Goal: Transaction & Acquisition: Purchase product/service

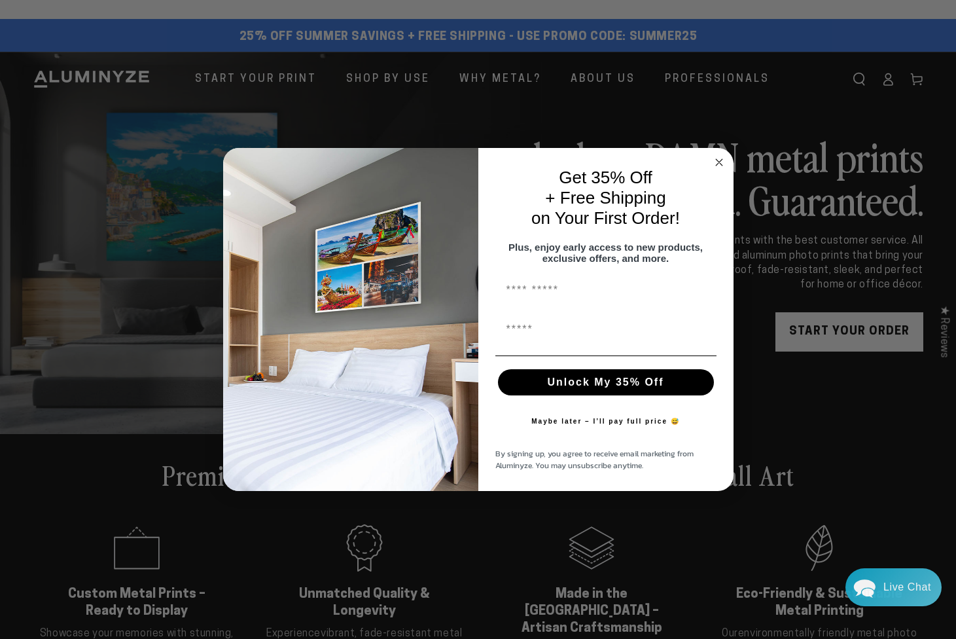
click at [876, 327] on div "Close dialog Get 35% Off + Free Shipping on Your First Order! Plus, enjoy early…" at bounding box center [478, 319] width 956 height 639
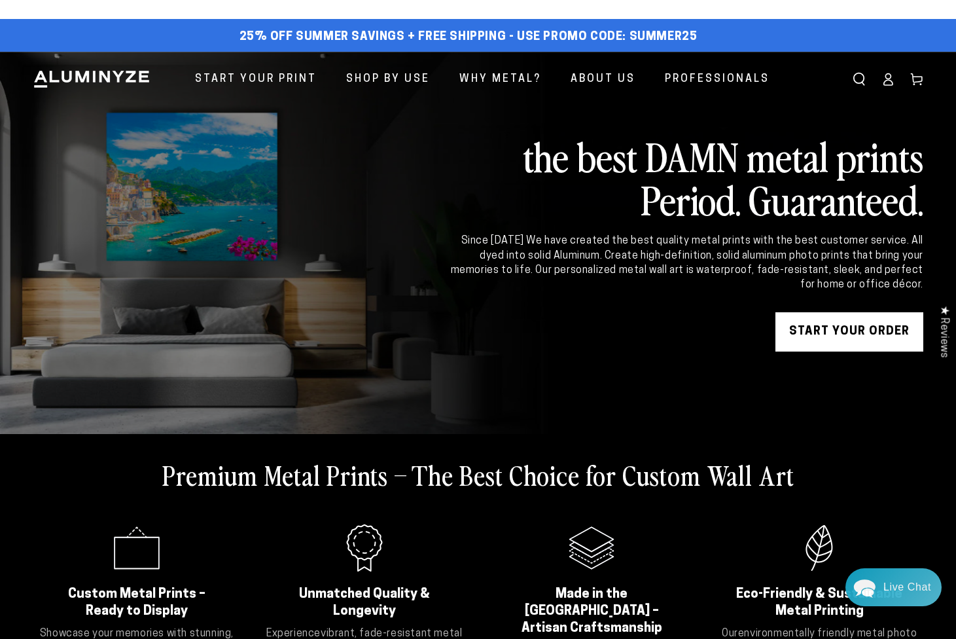
click at [840, 326] on link "START YOUR Order" at bounding box center [850, 331] width 148 height 39
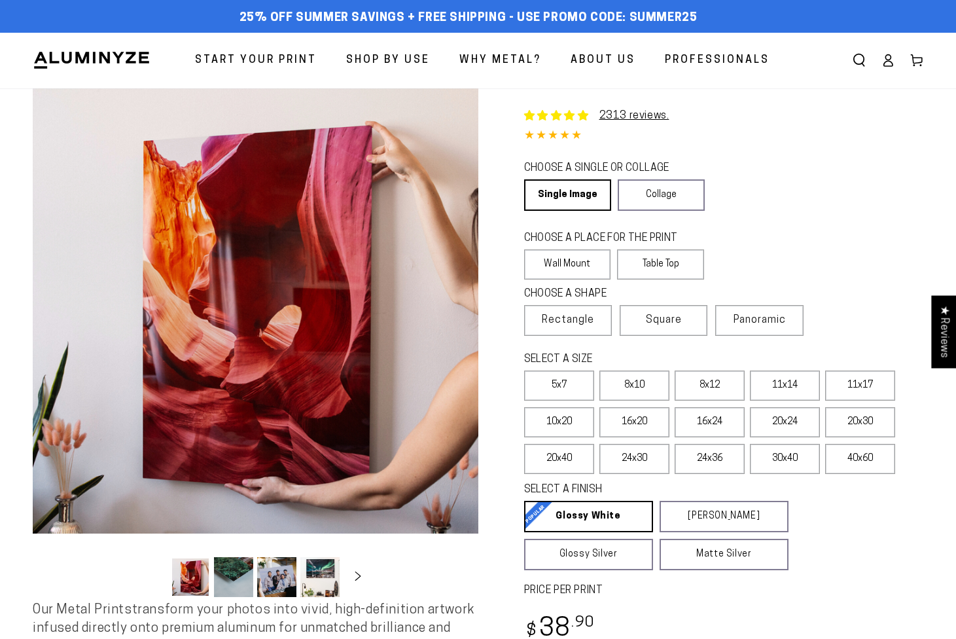
select select "**********"
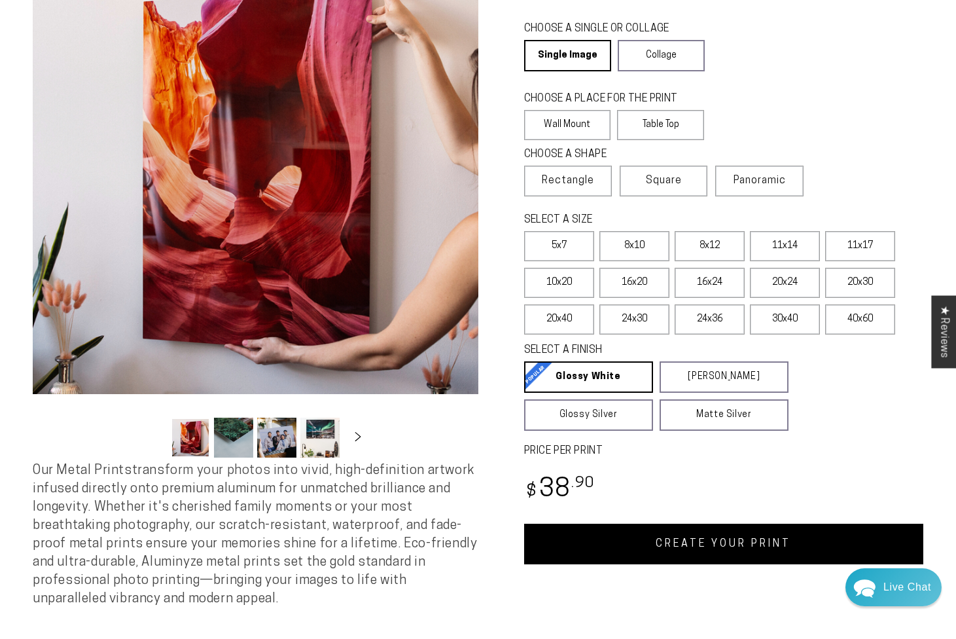
scroll to position [159, 0]
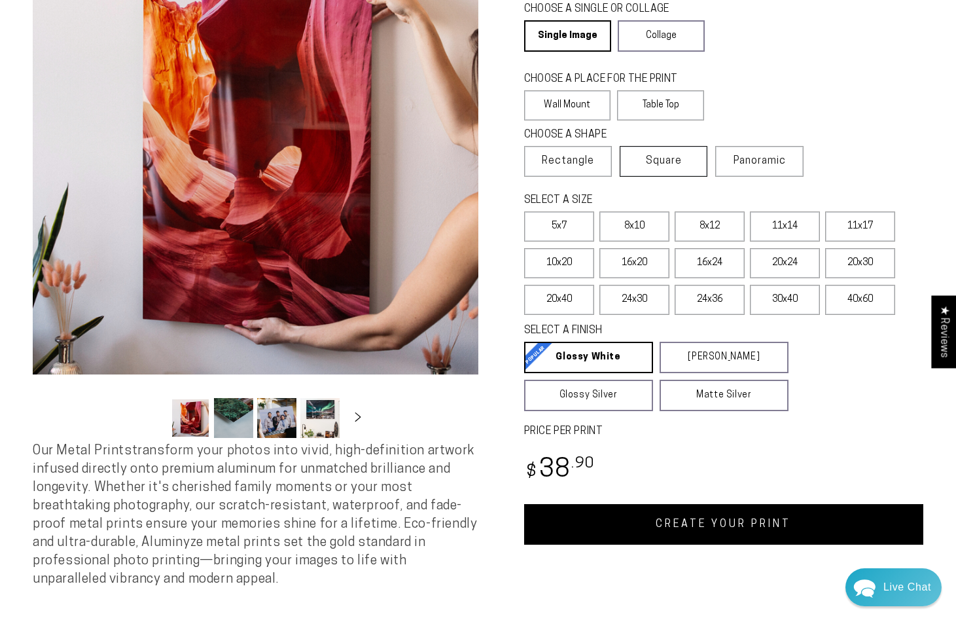
click at [691, 168] on label "Square" at bounding box center [664, 161] width 88 height 31
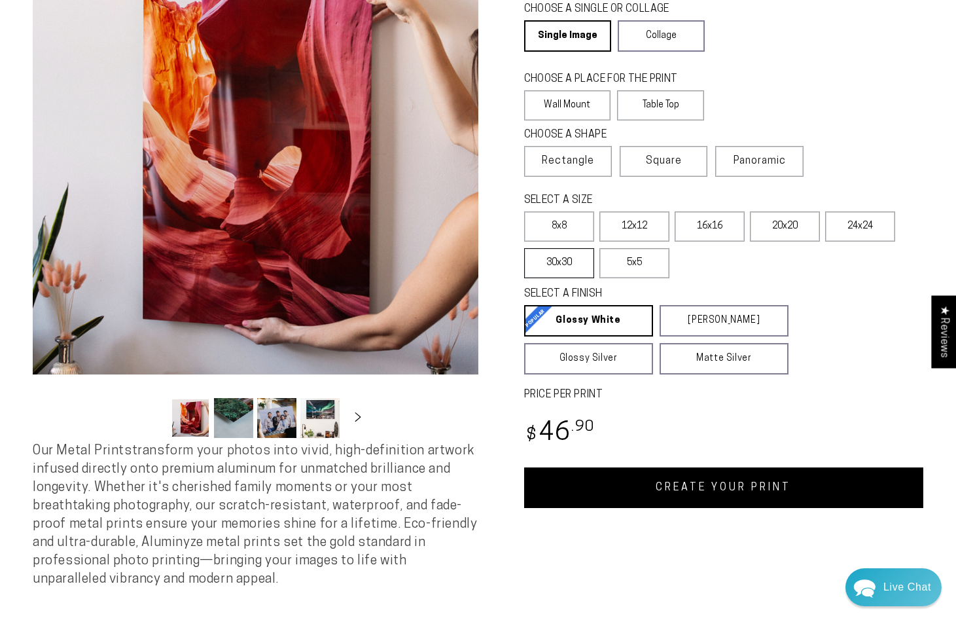
click at [569, 265] on label "30x30" at bounding box center [559, 263] width 70 height 30
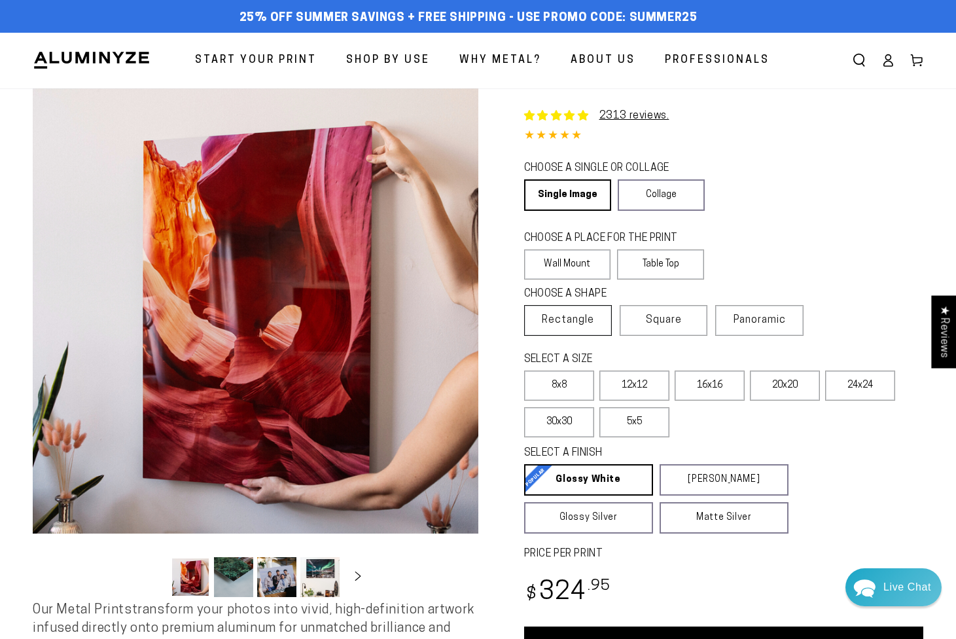
click at [566, 324] on span "Rectangle" at bounding box center [568, 320] width 52 height 16
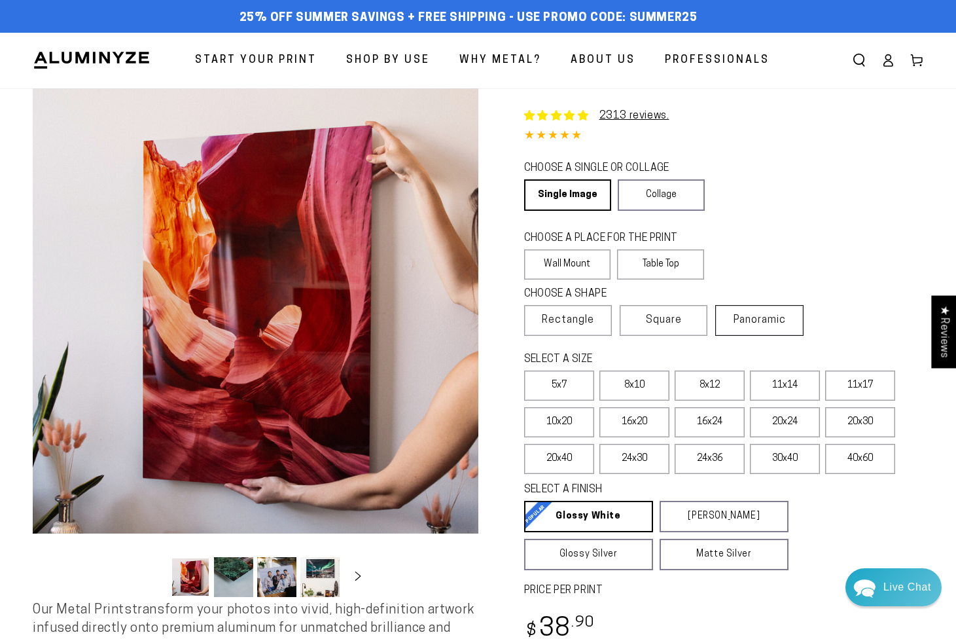
click at [740, 329] on label "Panoramic" at bounding box center [759, 320] width 88 height 31
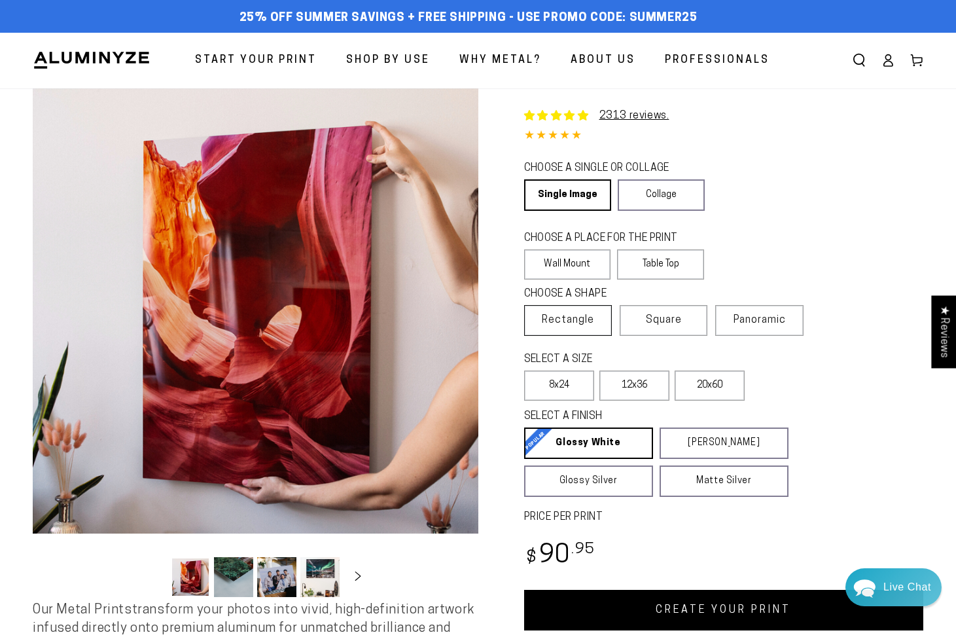
click at [563, 323] on span "Rectangle" at bounding box center [568, 320] width 52 height 16
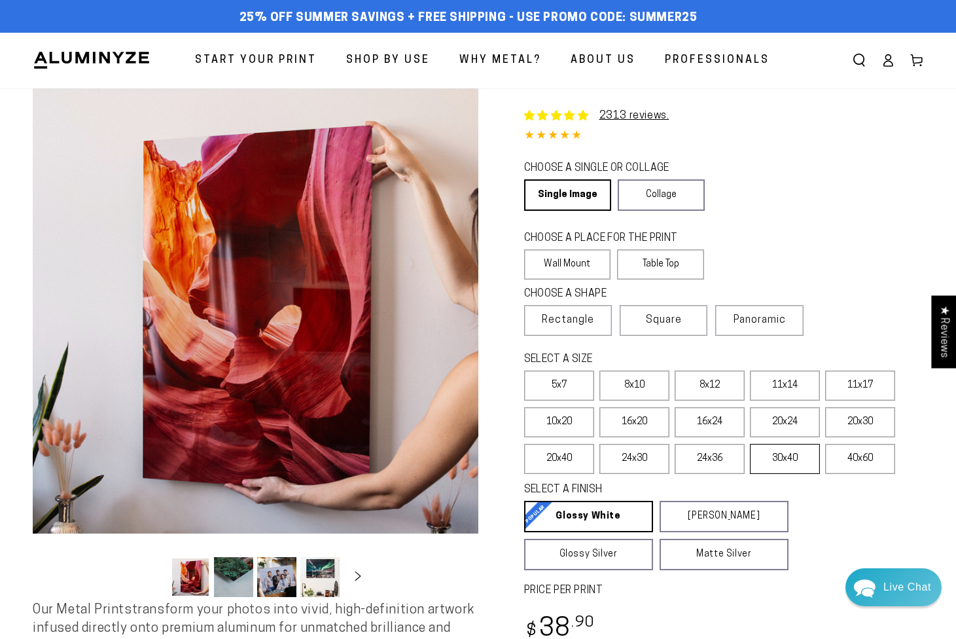
click at [784, 459] on label "30x40" at bounding box center [785, 459] width 70 height 30
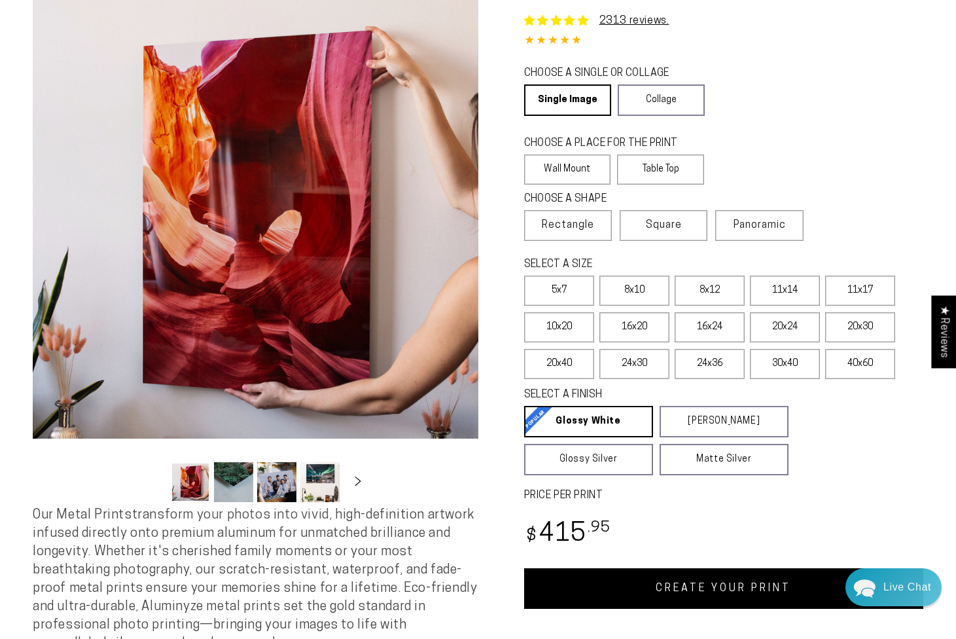
scroll to position [107, 0]
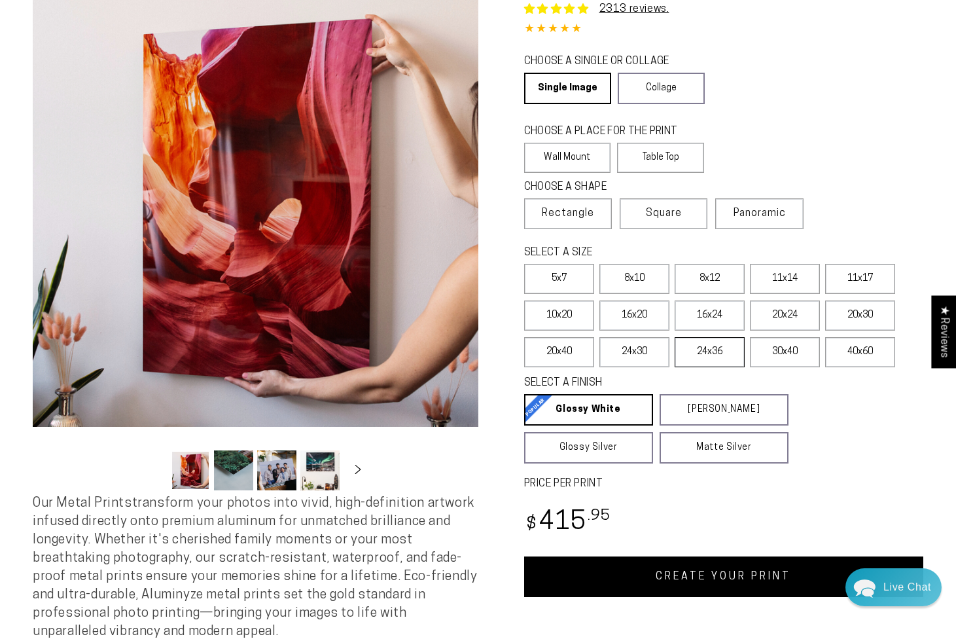
click at [700, 347] on label "24x36" at bounding box center [710, 352] width 70 height 30
click at [862, 351] on label "40x60" at bounding box center [860, 352] width 70 height 30
click at [778, 349] on label "30x40" at bounding box center [785, 352] width 70 height 30
click at [571, 361] on label "20x40" at bounding box center [559, 352] width 70 height 30
click at [645, 350] on label "24x30" at bounding box center [634, 352] width 70 height 30
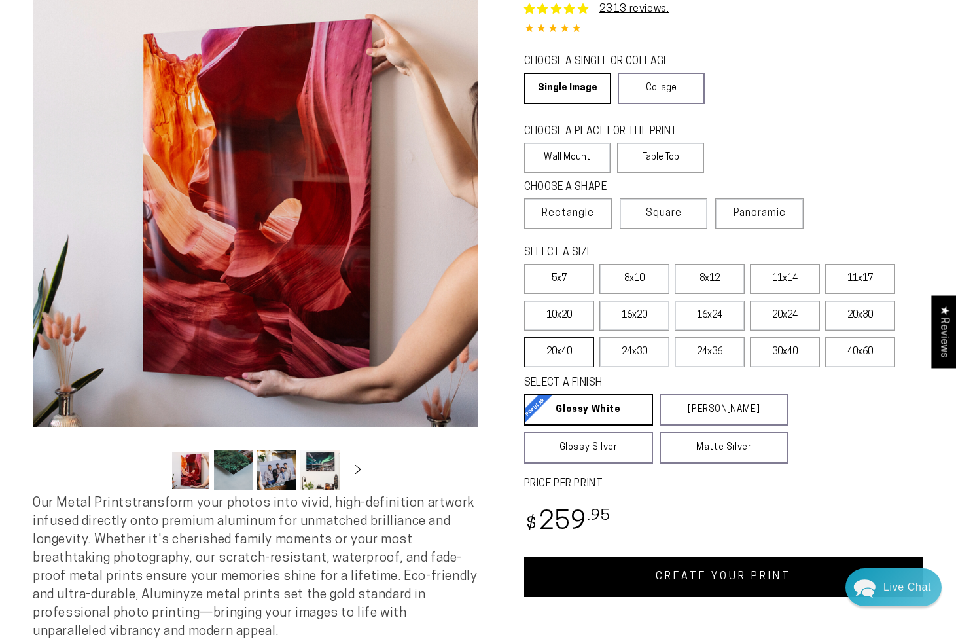
click at [564, 350] on label "20x40" at bounding box center [559, 352] width 70 height 30
click at [644, 355] on label "24x30" at bounding box center [634, 352] width 70 height 30
click at [698, 357] on label "24x36" at bounding box center [710, 352] width 70 height 30
click at [570, 356] on label "20x40" at bounding box center [559, 352] width 70 height 30
click at [772, 363] on label "30x40" at bounding box center [785, 352] width 70 height 30
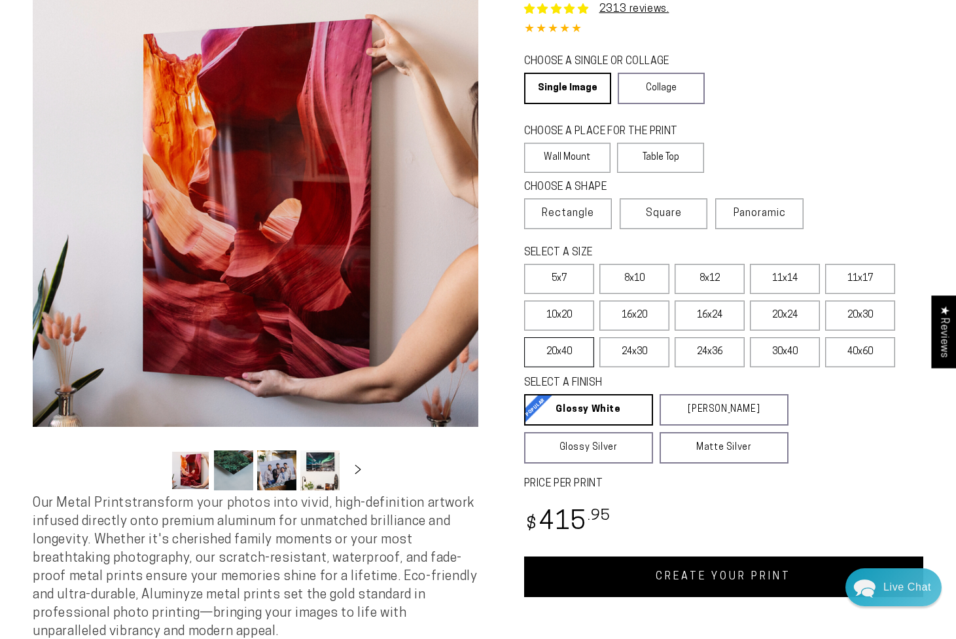
click at [573, 354] on label "20x40" at bounding box center [559, 352] width 70 height 30
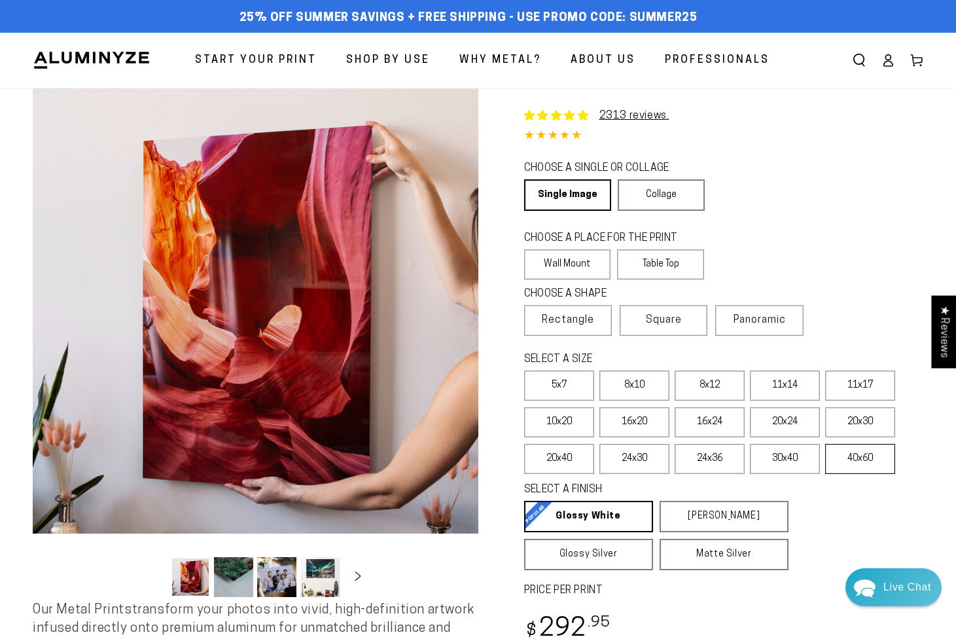
scroll to position [24, 0]
